Goal: Information Seeking & Learning: Learn about a topic

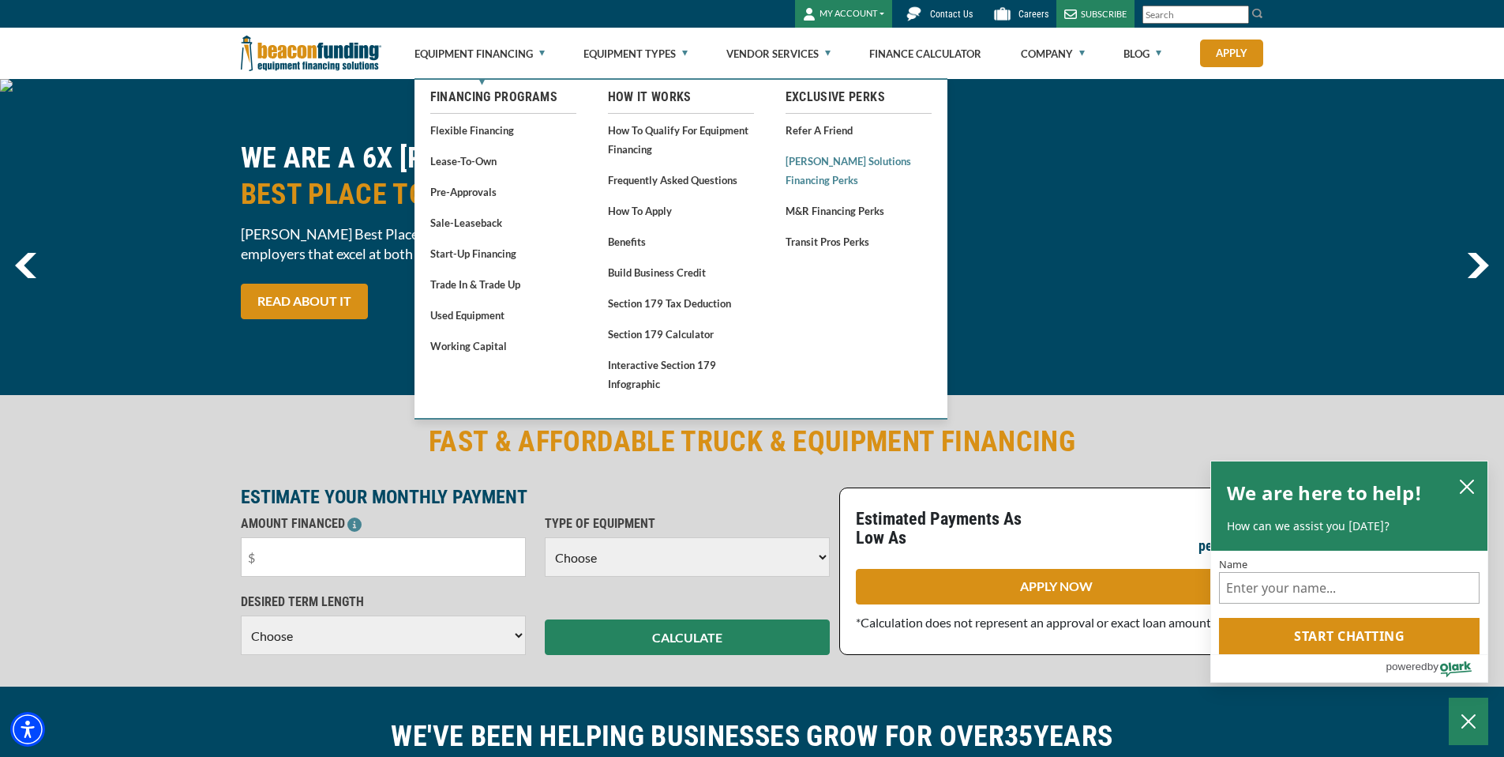
click at [844, 159] on link "[PERSON_NAME] Solutions Financing Perks" at bounding box center [859, 170] width 146 height 39
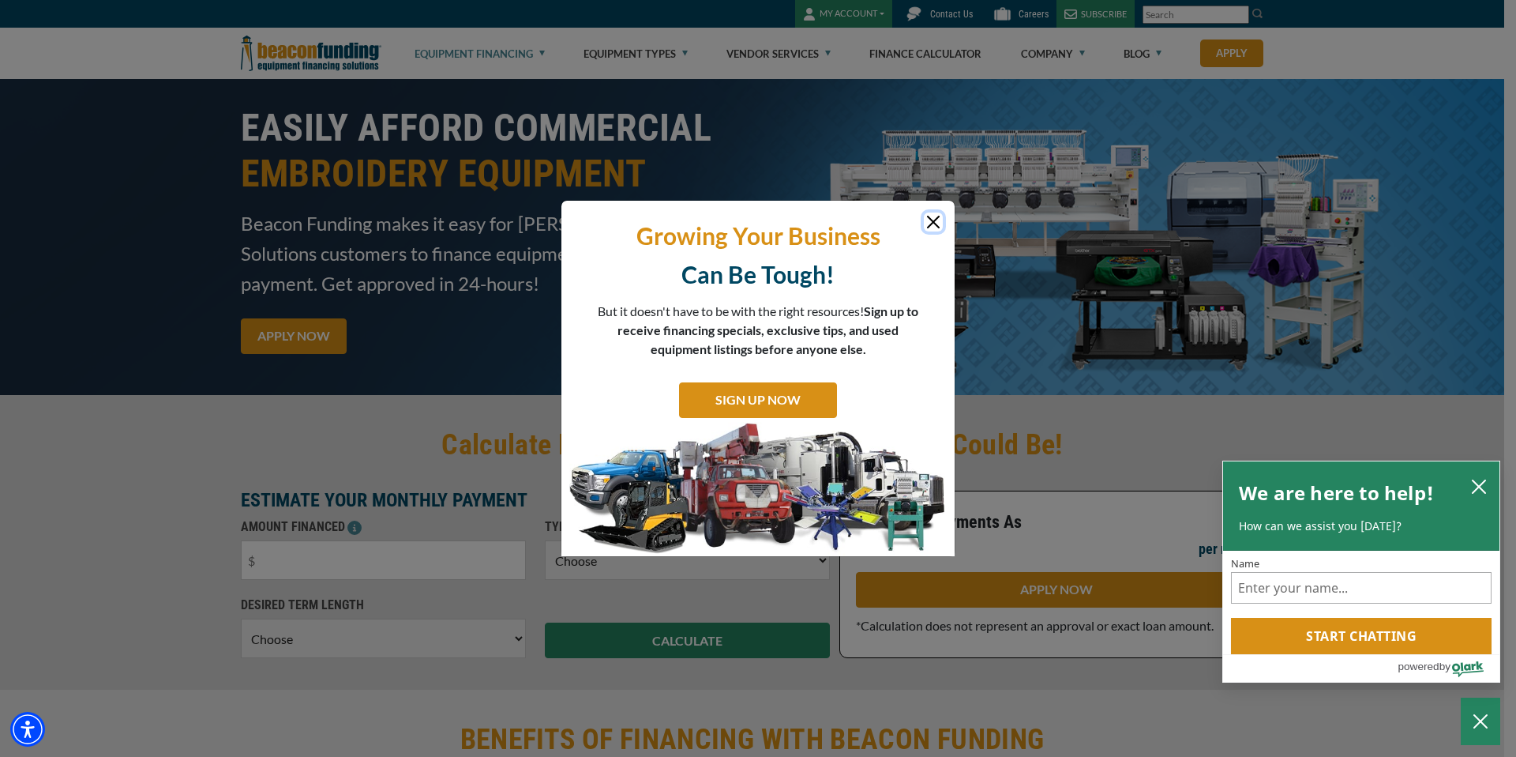
click at [933, 220] on button "Close" at bounding box center [933, 221] width 19 height 19
